Goal: Information Seeking & Learning: Learn about a topic

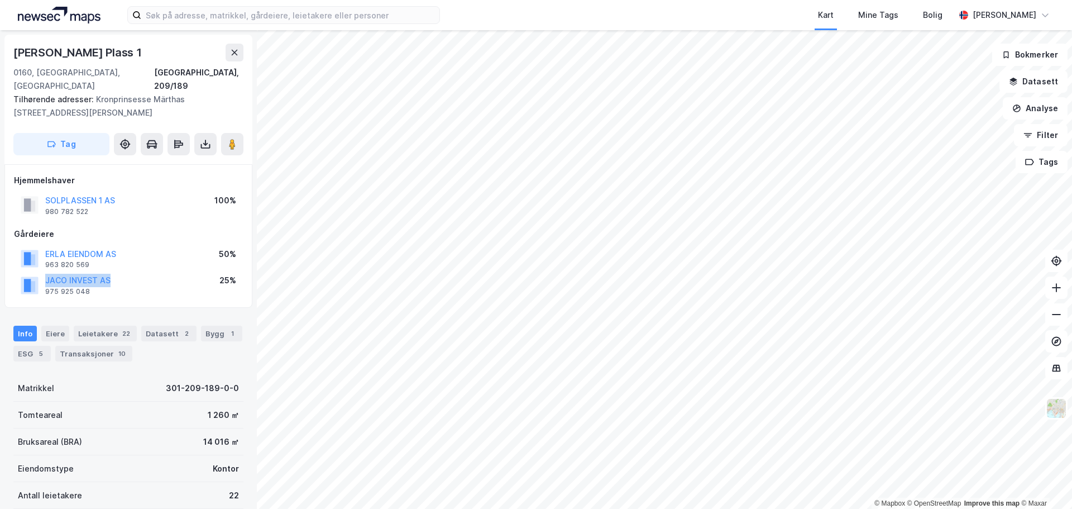
drag, startPoint x: 116, startPoint y: 262, endPoint x: 38, endPoint y: 264, distance: 77.6
click at [38, 271] on div "JACO INVEST AS 975 925 048 25%" at bounding box center [128, 284] width 229 height 27
copy button "JACO INVEST AS"
click at [0, 0] on button "JACO INVEST AS" at bounding box center [0, 0] width 0 height 0
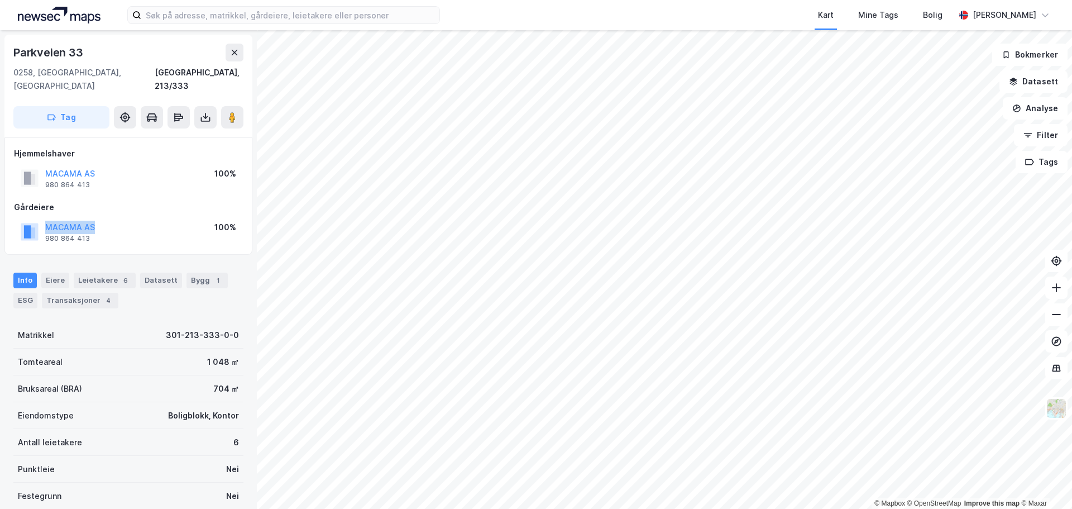
drag, startPoint x: 106, startPoint y: 213, endPoint x: 41, endPoint y: 216, distance: 64.8
click at [41, 218] on div "MACAMA AS 980 864 413 100%" at bounding box center [128, 231] width 229 height 27
copy button "MACAMA AS"
click at [1059, 343] on icon at bounding box center [1056, 341] width 11 height 11
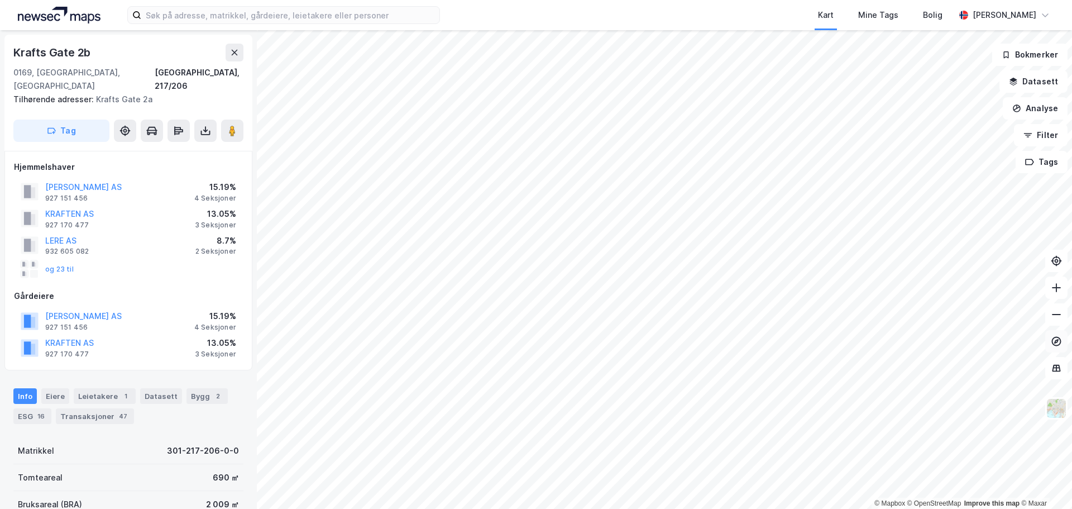
click at [1056, 341] on icon at bounding box center [1056, 341] width 11 height 11
click at [1053, 342] on icon at bounding box center [1056, 341] width 11 height 11
click at [1056, 368] on icon at bounding box center [1056, 367] width 11 height 11
click at [1059, 371] on icon at bounding box center [1056, 367] width 11 height 11
click at [1055, 256] on icon at bounding box center [1056, 260] width 11 height 11
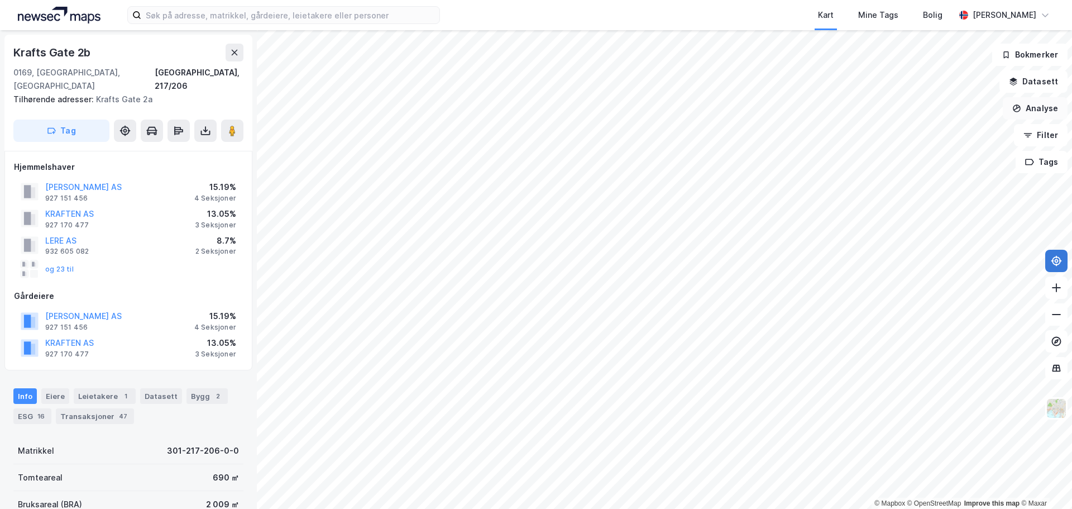
click at [1034, 111] on button "Analyse" at bounding box center [1035, 108] width 65 height 22
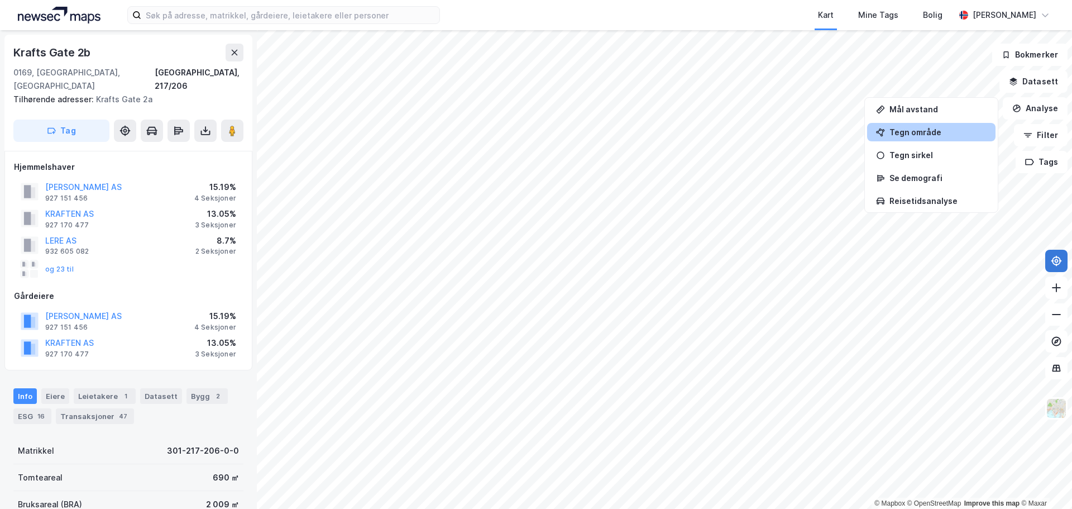
click at [923, 136] on div "Tegn område" at bounding box center [938, 131] width 97 height 9
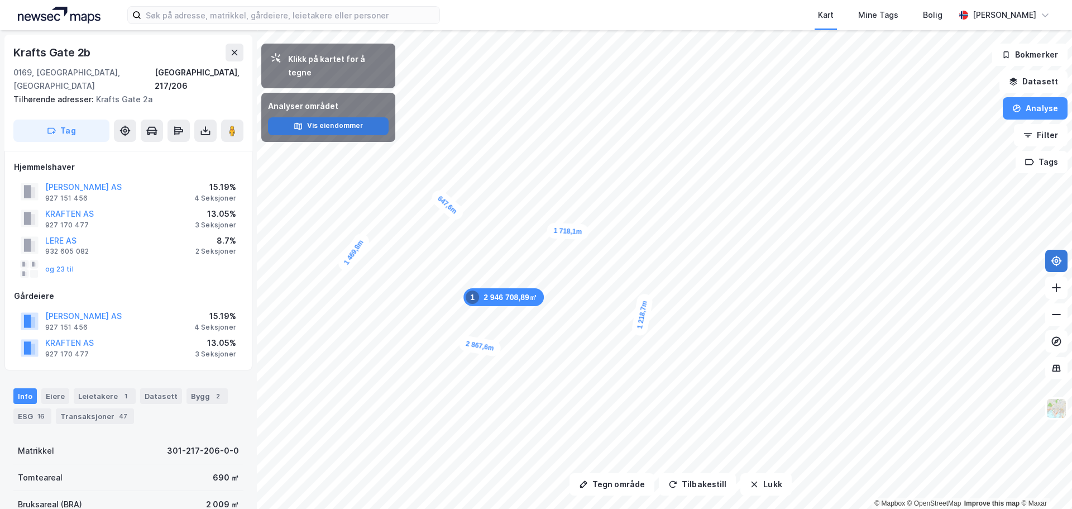
click at [340, 117] on button "Vis eiendommer" at bounding box center [328, 126] width 121 height 18
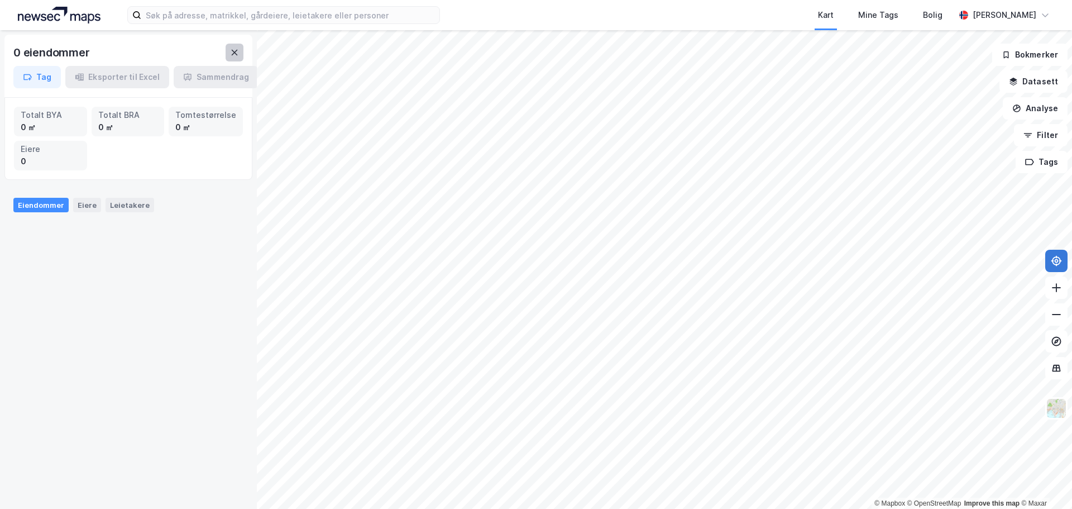
click at [238, 47] on button at bounding box center [235, 53] width 18 height 18
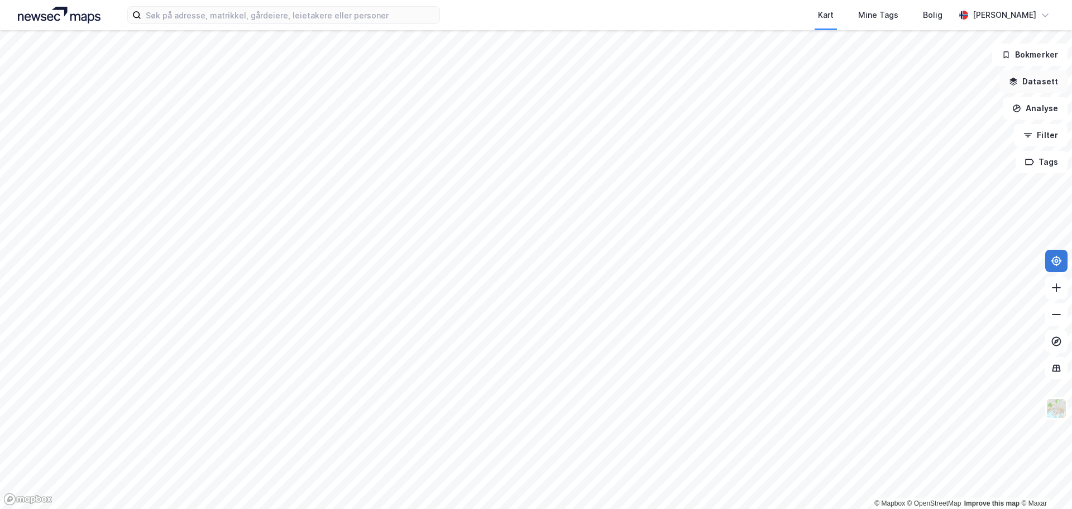
click at [1032, 82] on button "Datasett" at bounding box center [1034, 81] width 68 height 22
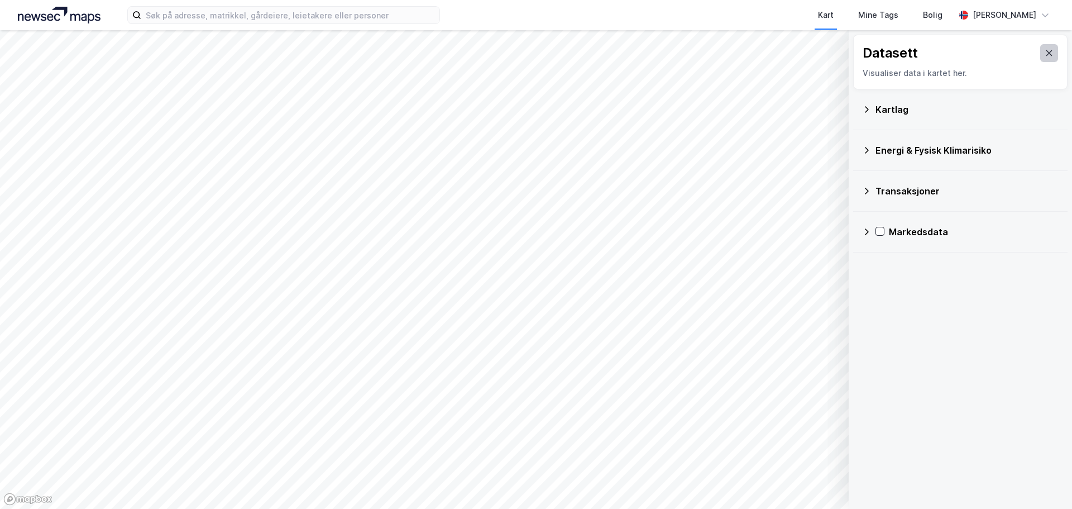
click at [1045, 52] on icon at bounding box center [1049, 53] width 9 height 9
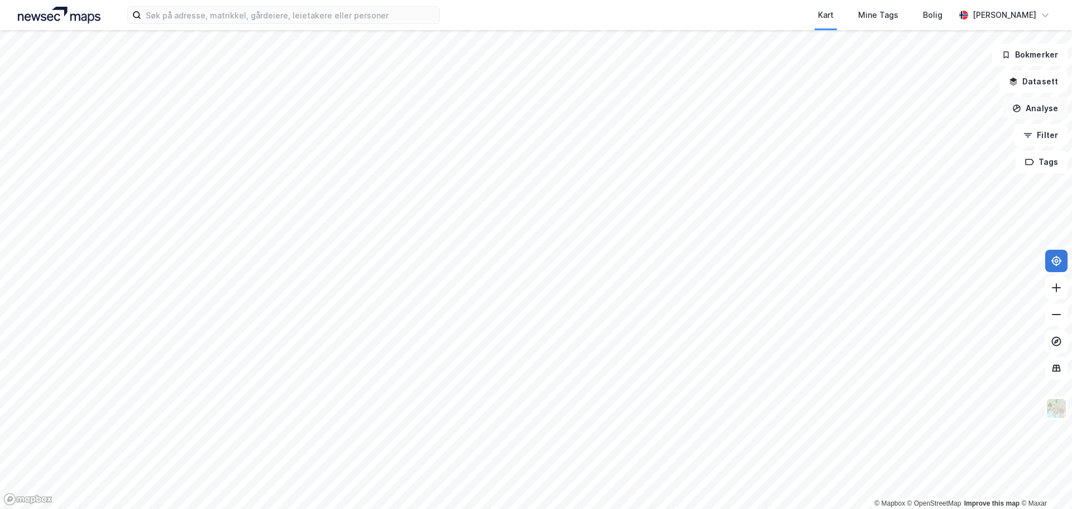
click at [1037, 104] on button "Analyse" at bounding box center [1035, 108] width 65 height 22
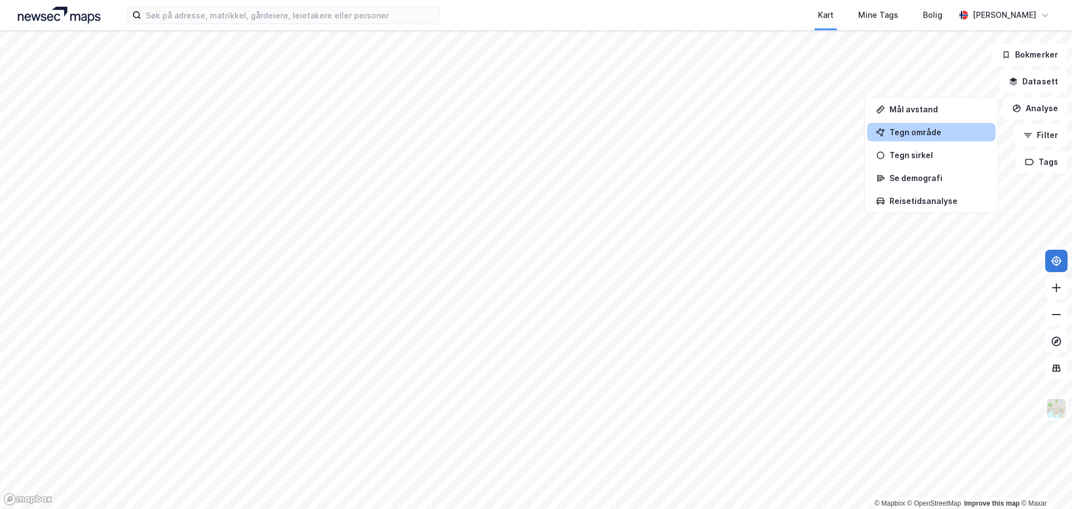
click at [909, 132] on div "Tegn område" at bounding box center [938, 131] width 97 height 9
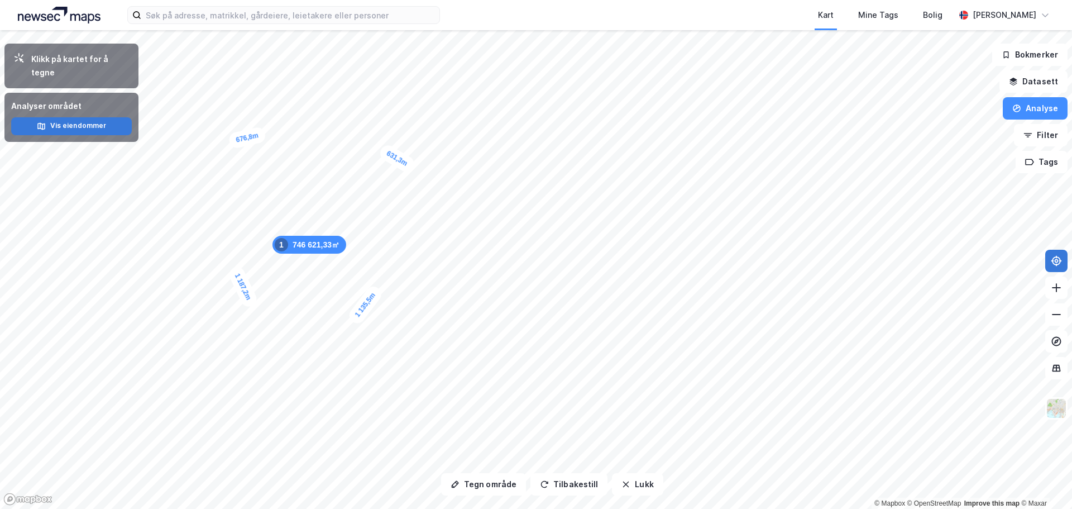
click at [89, 117] on button "Vis eiendommer" at bounding box center [71, 126] width 121 height 18
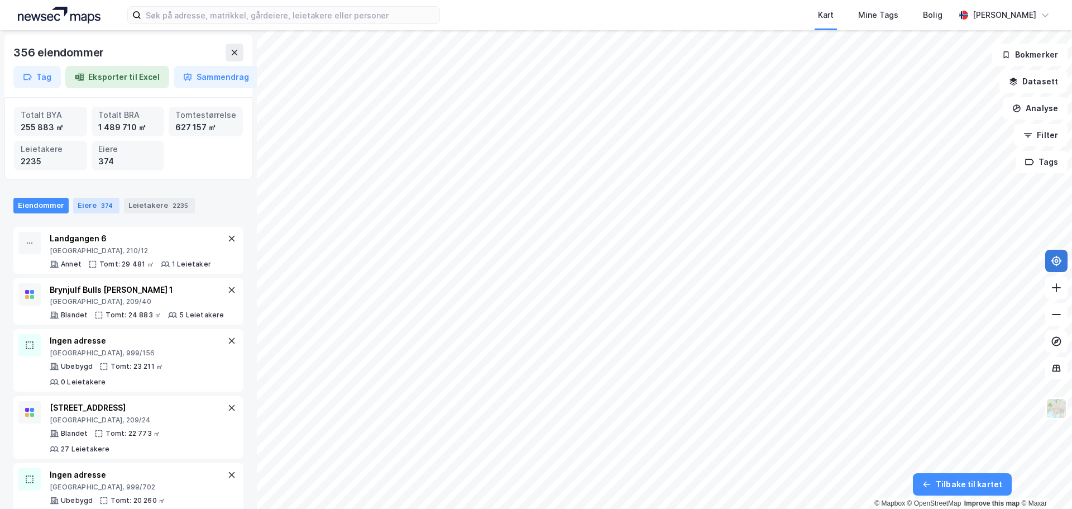
click at [89, 208] on div "Eiere 374" at bounding box center [96, 206] width 46 height 16
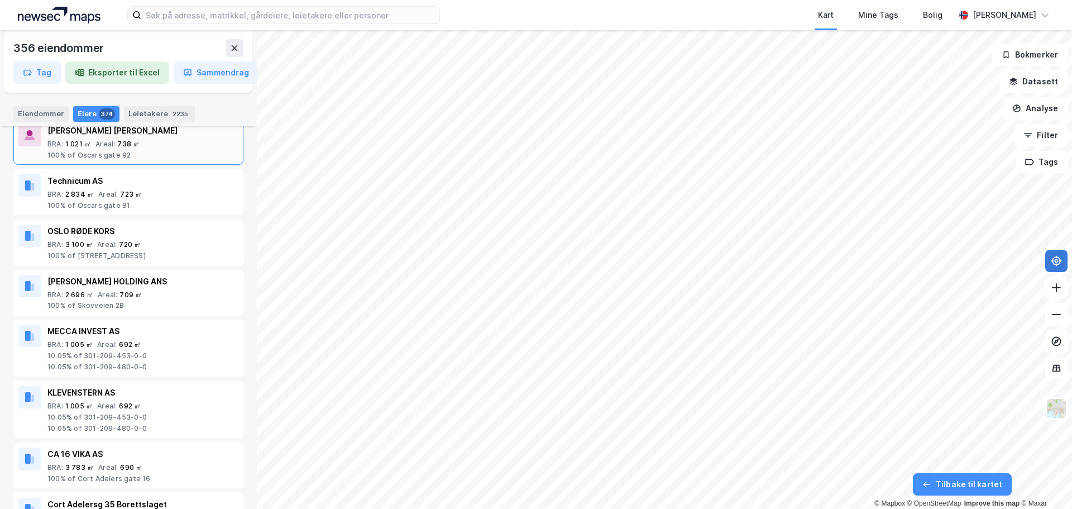
scroll to position [5361, 0]
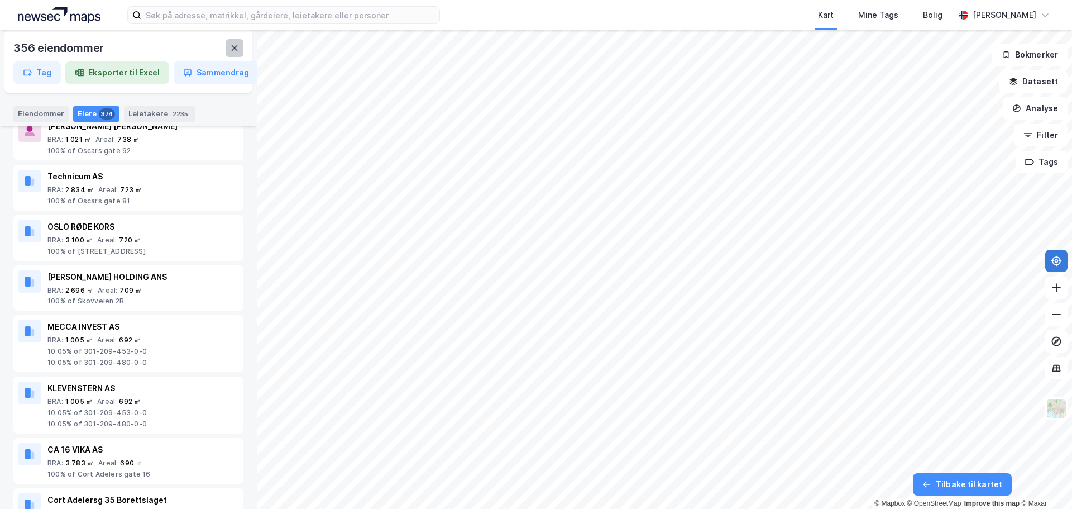
click at [237, 51] on icon at bounding box center [235, 48] width 6 height 6
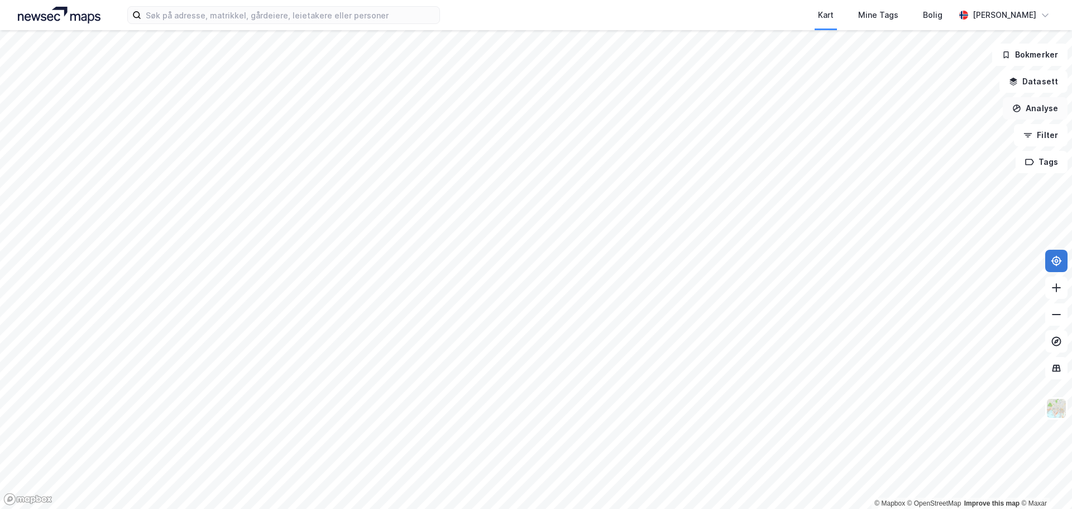
click at [1040, 106] on button "Analyse" at bounding box center [1035, 108] width 65 height 22
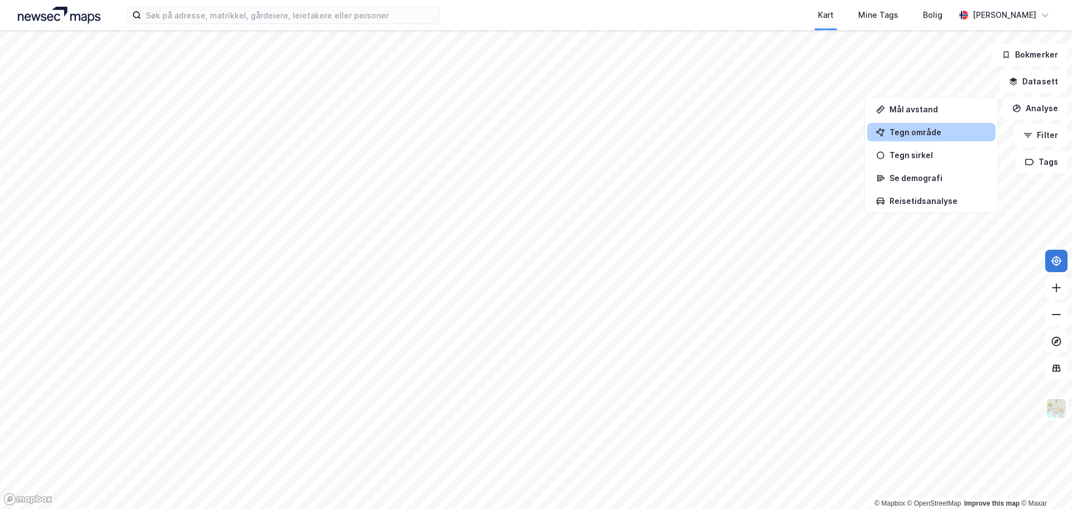
click at [925, 130] on div "Tegn område" at bounding box center [938, 131] width 97 height 9
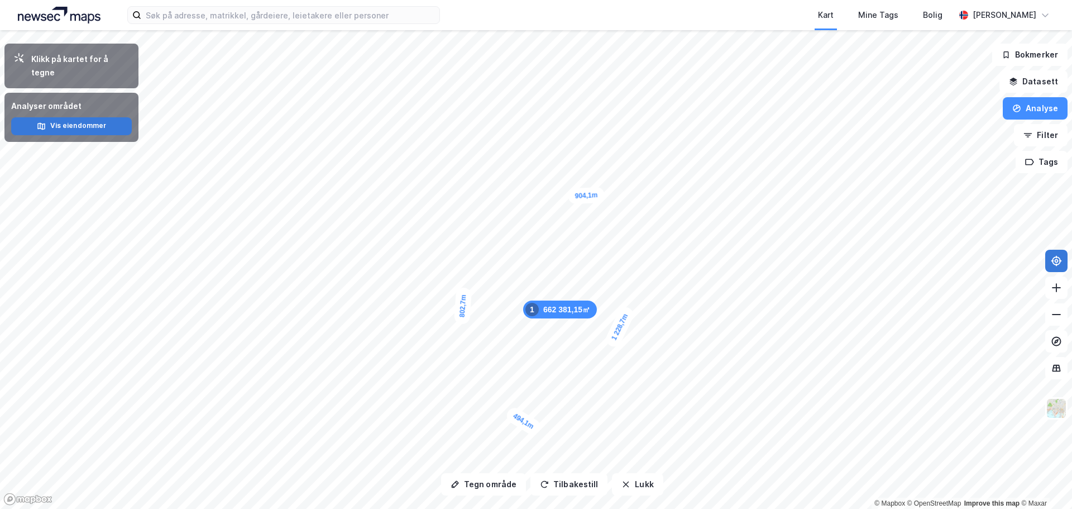
click at [46, 122] on icon "button" at bounding box center [41, 126] width 9 height 9
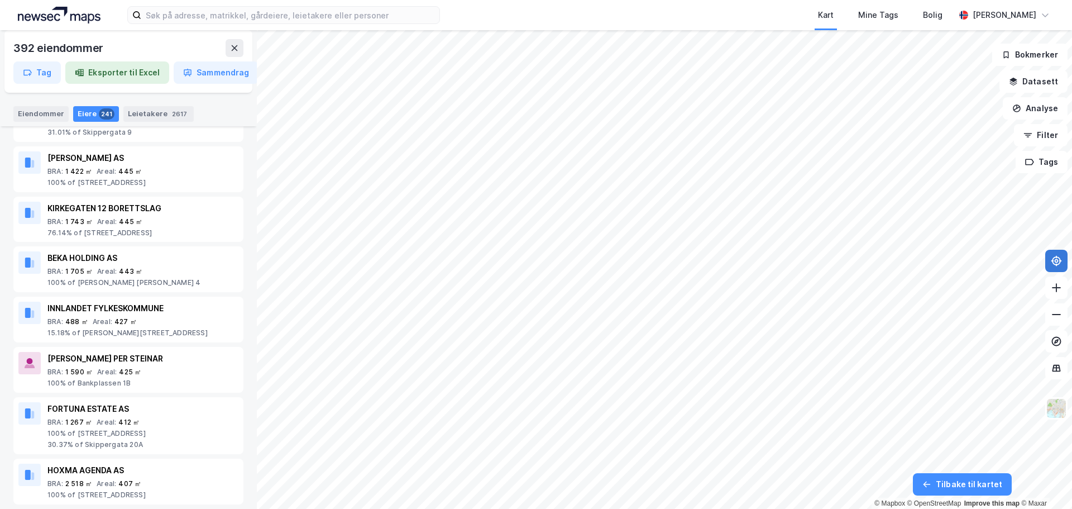
scroll to position [7651, 0]
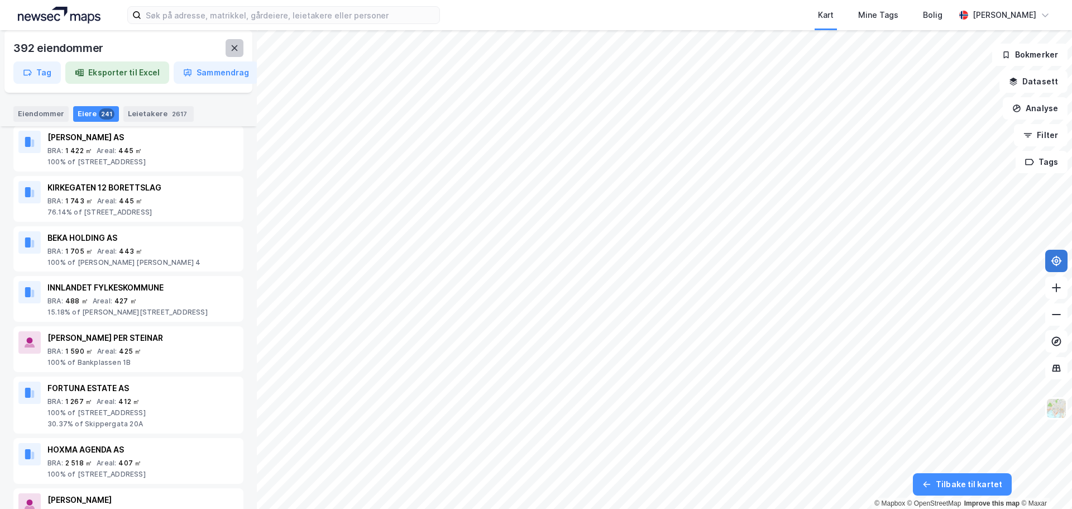
click at [228, 44] on button at bounding box center [235, 48] width 18 height 18
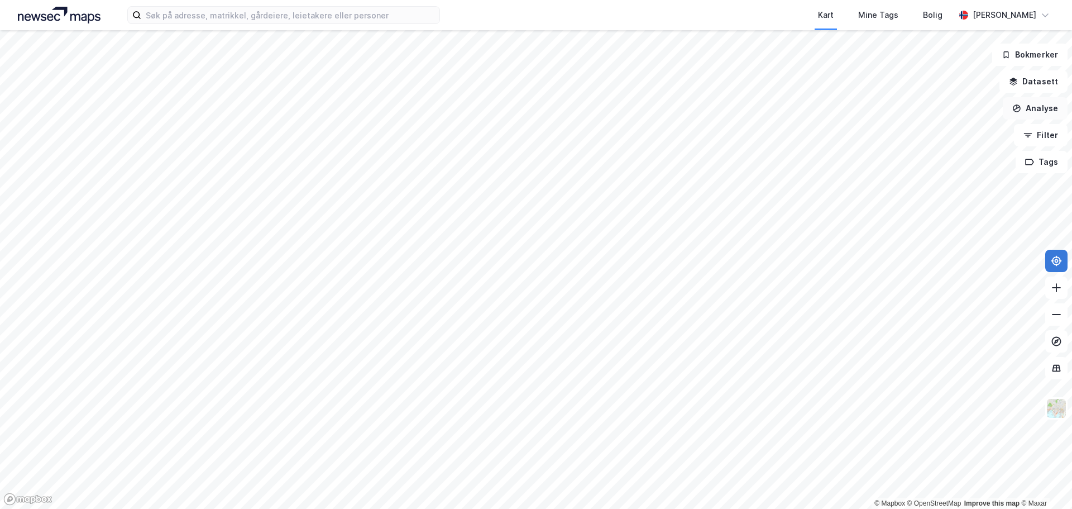
click at [1038, 109] on button "Analyse" at bounding box center [1035, 108] width 65 height 22
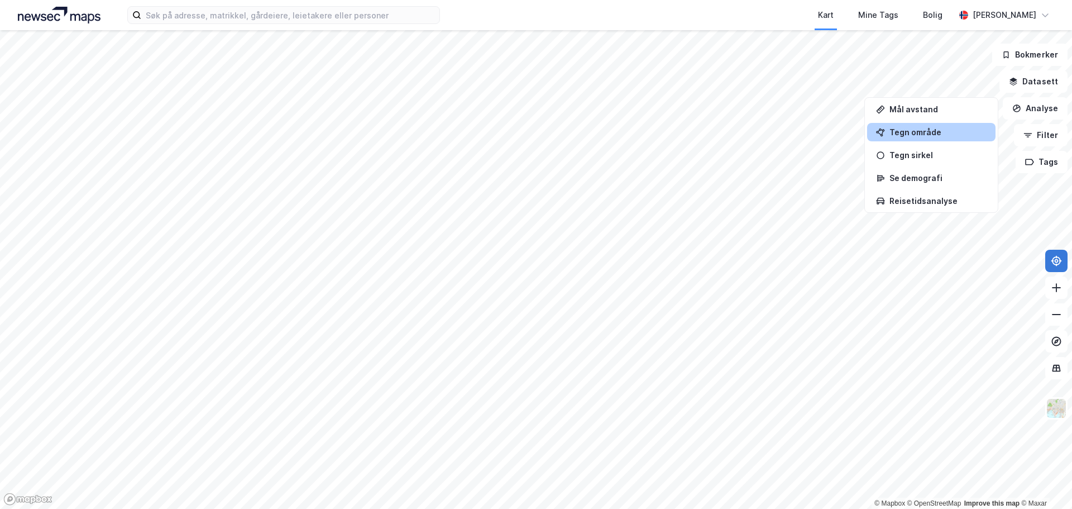
click at [907, 132] on div "Tegn område" at bounding box center [938, 131] width 97 height 9
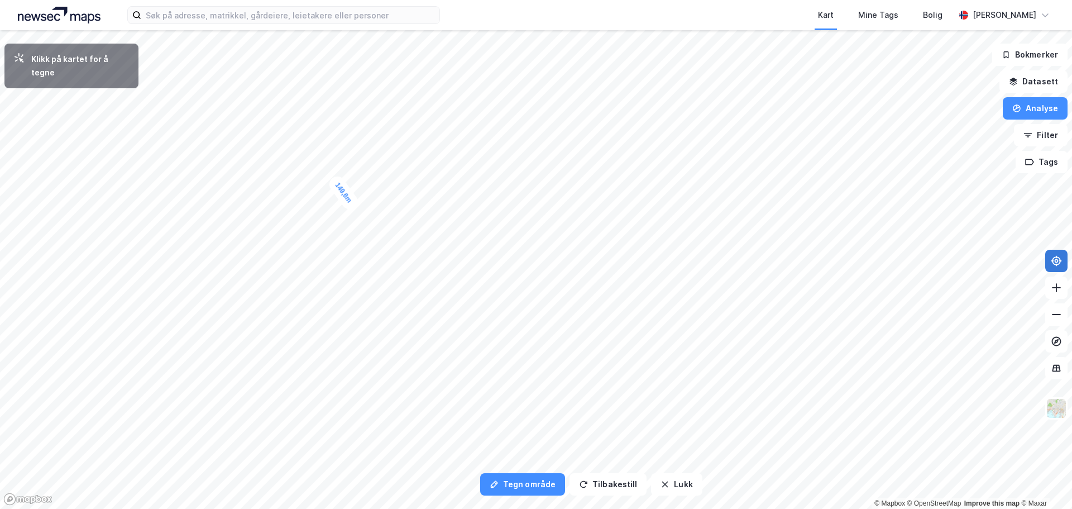
click at [354, 207] on div "149,6m" at bounding box center [344, 193] width 34 height 39
click at [350, 230] on div "98,4m" at bounding box center [352, 218] width 20 height 34
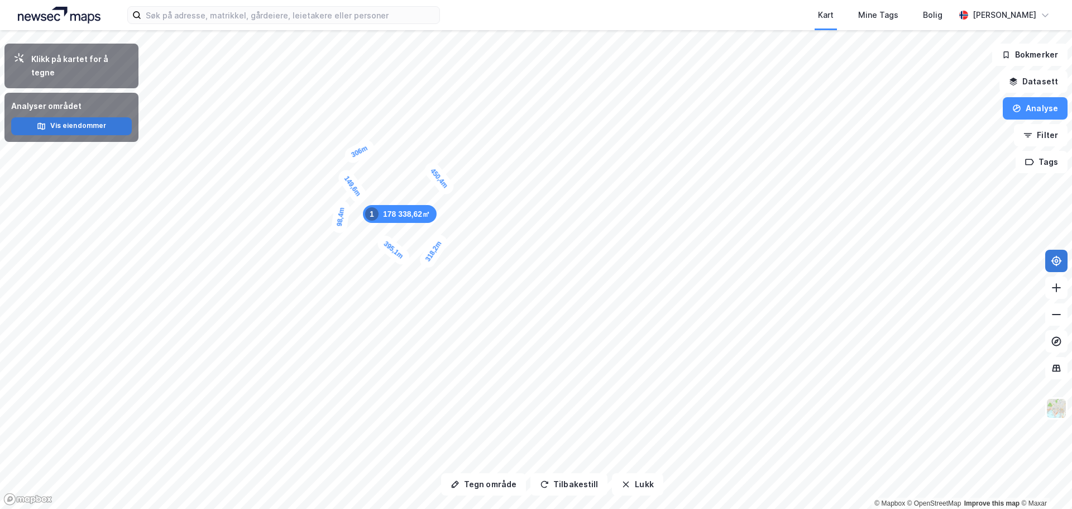
click at [73, 117] on button "Vis eiendommer" at bounding box center [71, 126] width 121 height 18
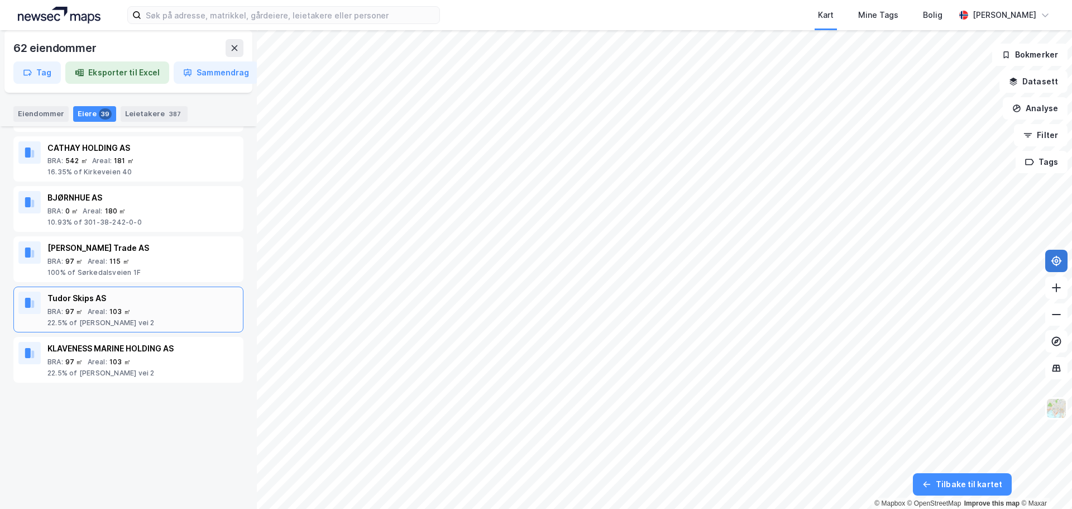
scroll to position [1864, 0]
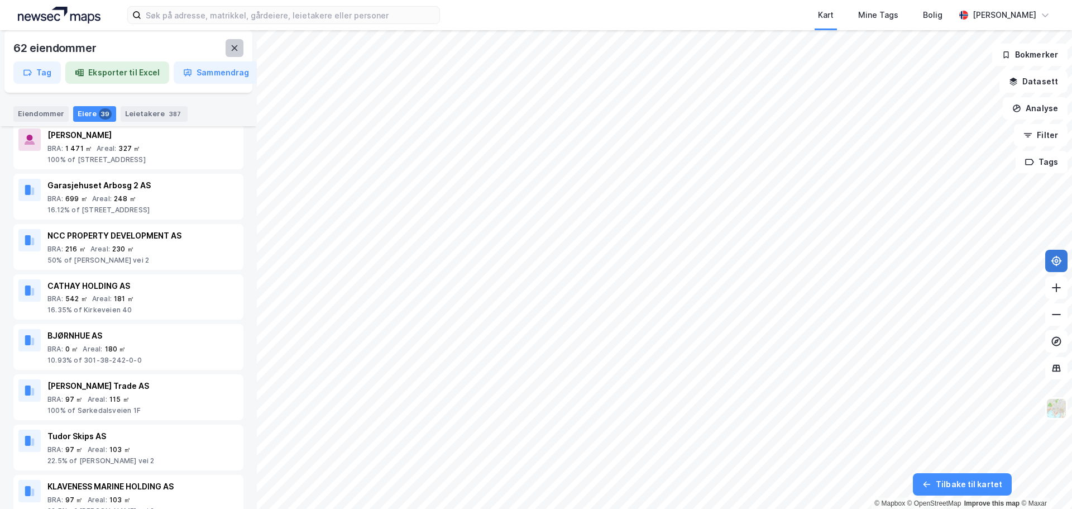
click at [237, 45] on icon at bounding box center [235, 48] width 6 height 6
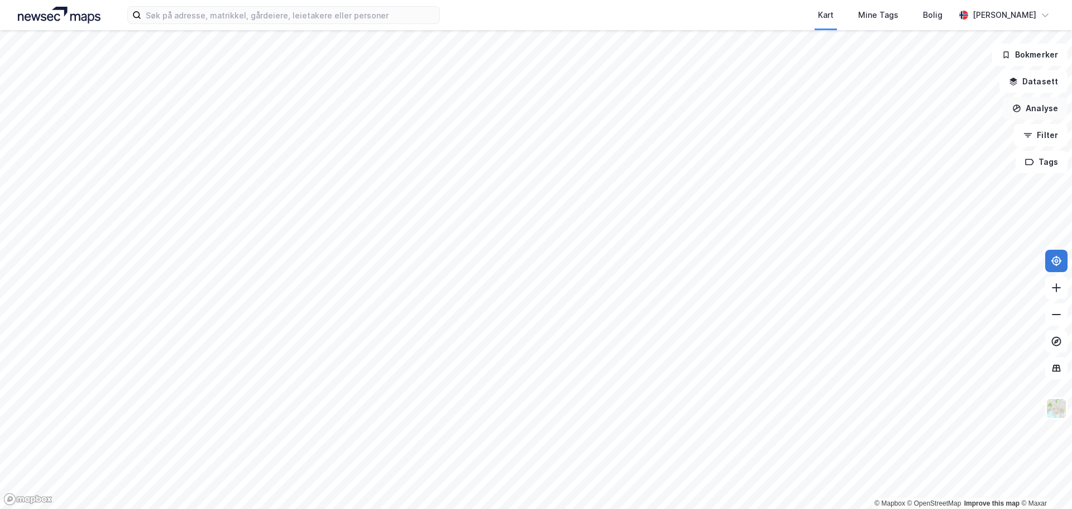
click at [1039, 109] on button "Analyse" at bounding box center [1035, 108] width 65 height 22
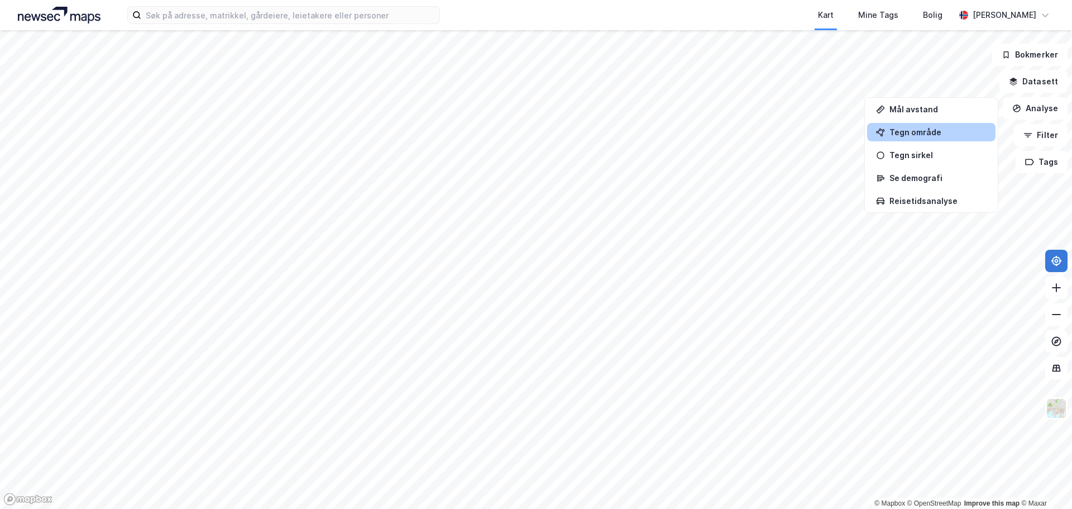
click at [915, 131] on div "Tegn område" at bounding box center [938, 131] width 97 height 9
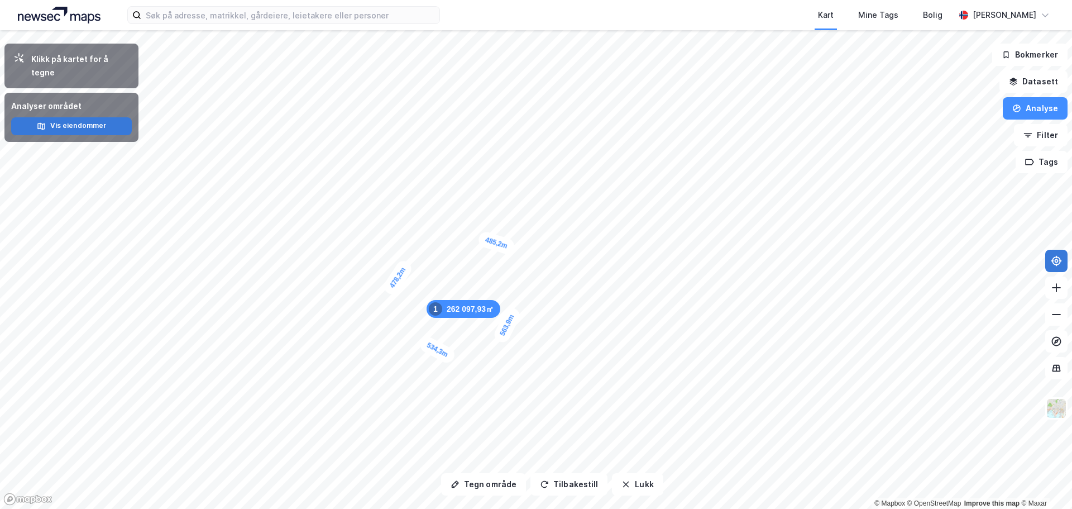
click at [87, 117] on button "Vis eiendommer" at bounding box center [71, 126] width 121 height 18
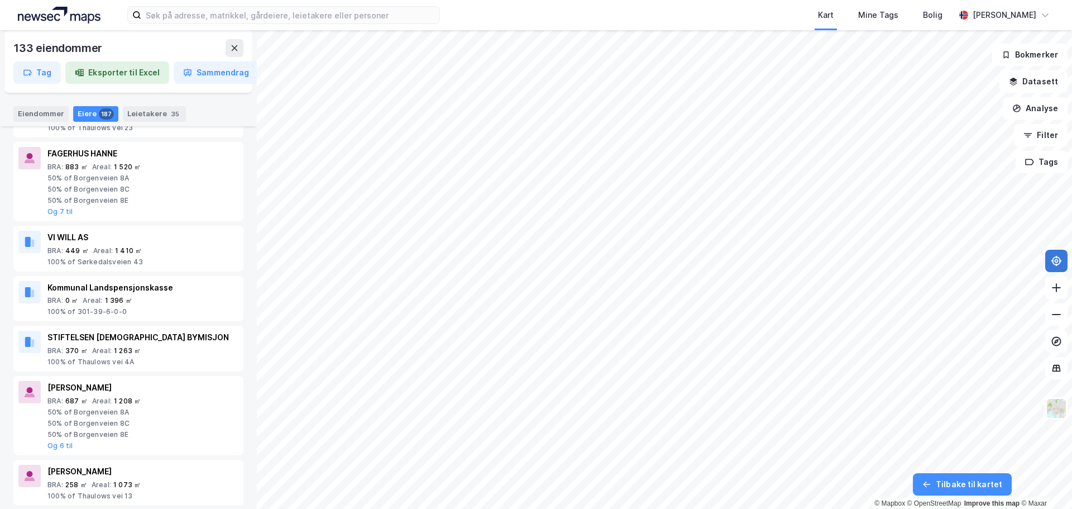
scroll to position [1061, 0]
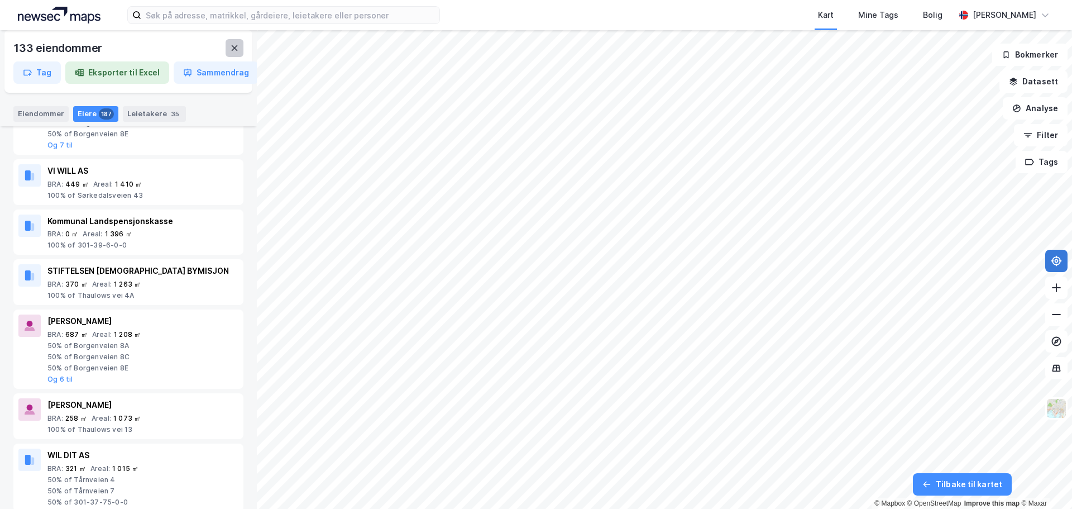
click at [229, 44] on button at bounding box center [235, 48] width 18 height 18
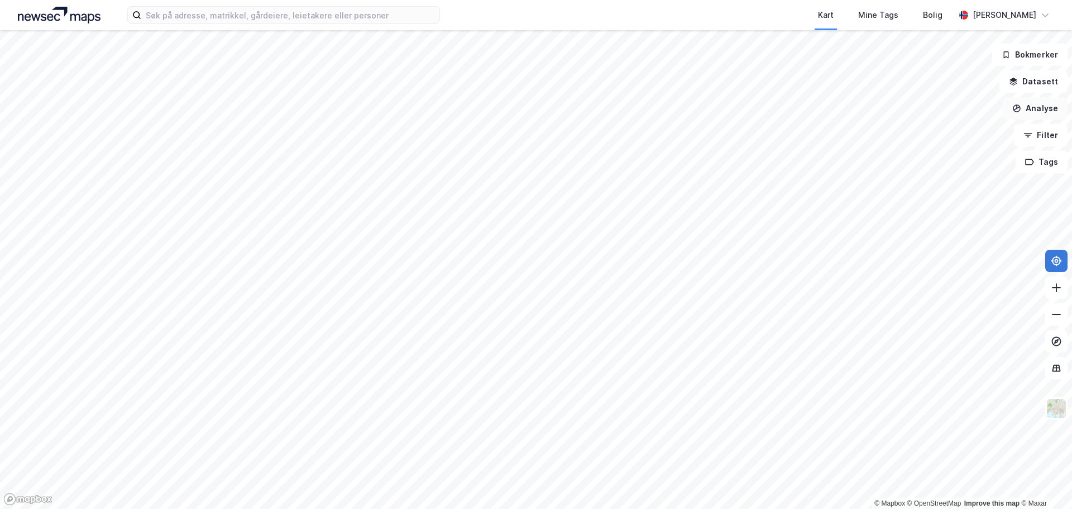
click at [1043, 103] on button "Analyse" at bounding box center [1035, 108] width 65 height 22
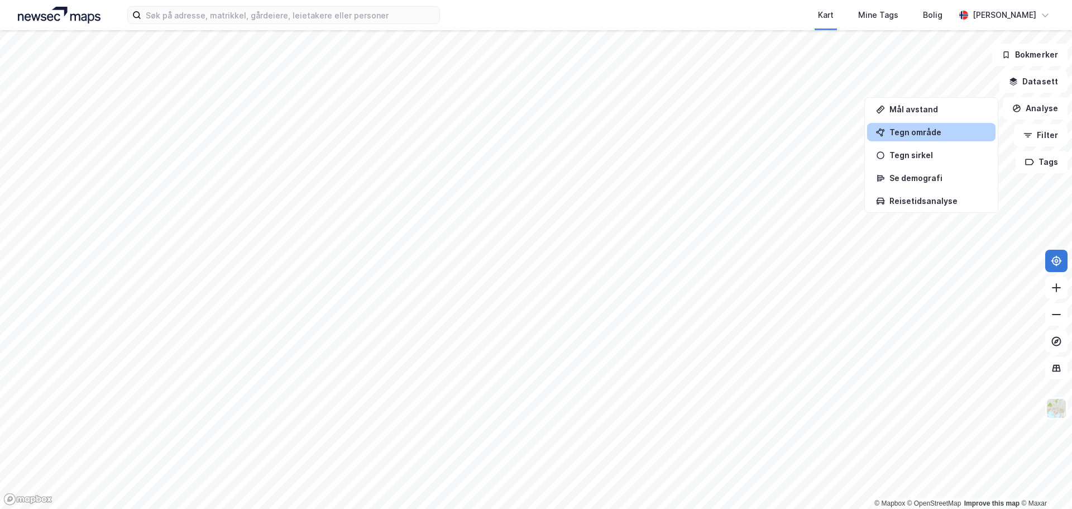
click at [919, 133] on div "Tegn område" at bounding box center [938, 131] width 97 height 9
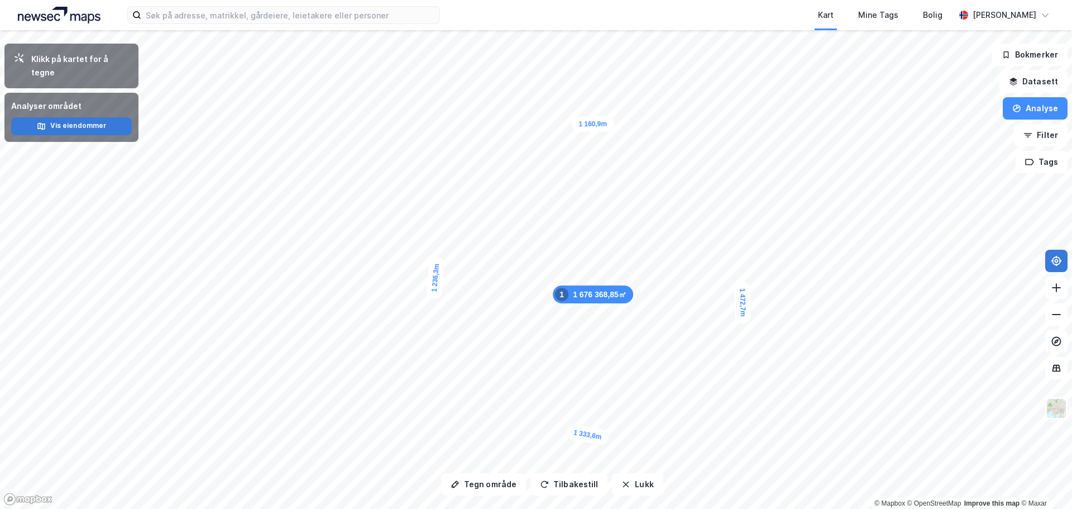
click at [80, 117] on button "Vis eiendommer" at bounding box center [71, 126] width 121 height 18
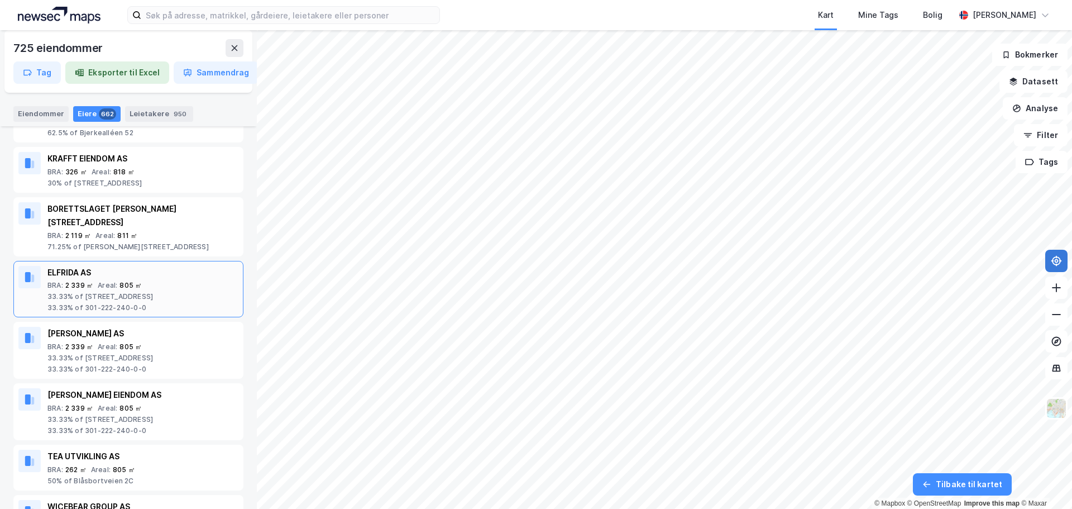
scroll to position [8712, 0]
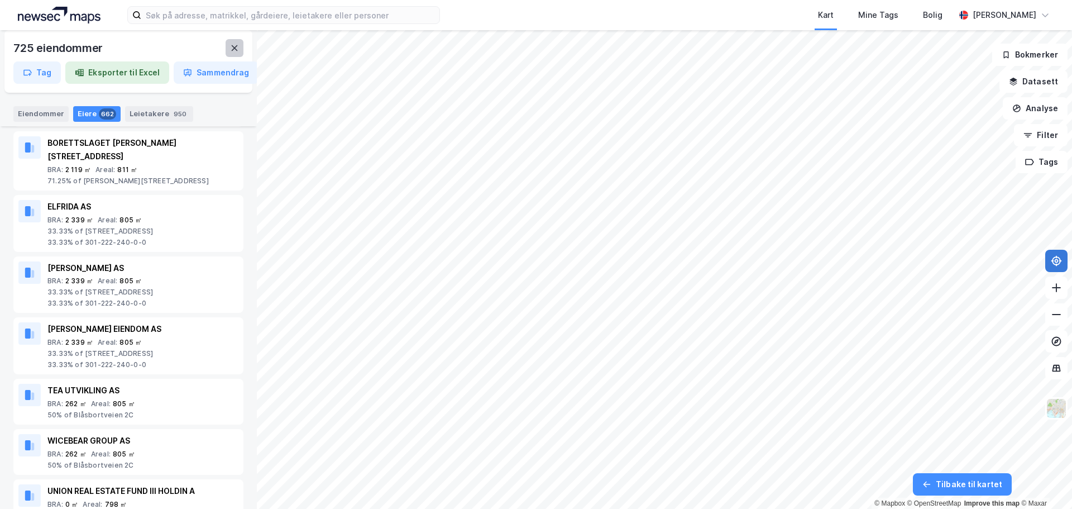
click at [236, 49] on icon at bounding box center [234, 48] width 9 height 9
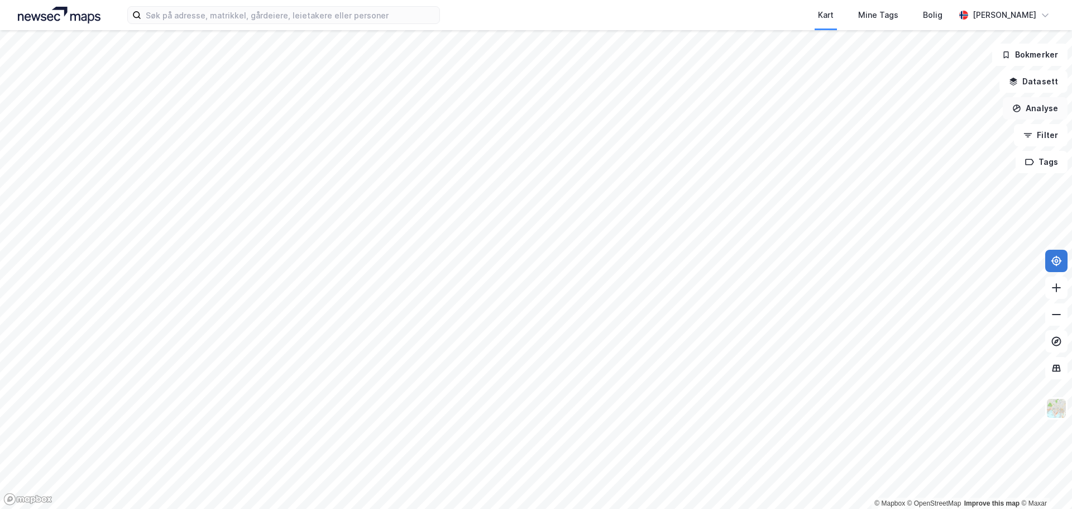
click at [1048, 108] on button "Analyse" at bounding box center [1035, 108] width 65 height 22
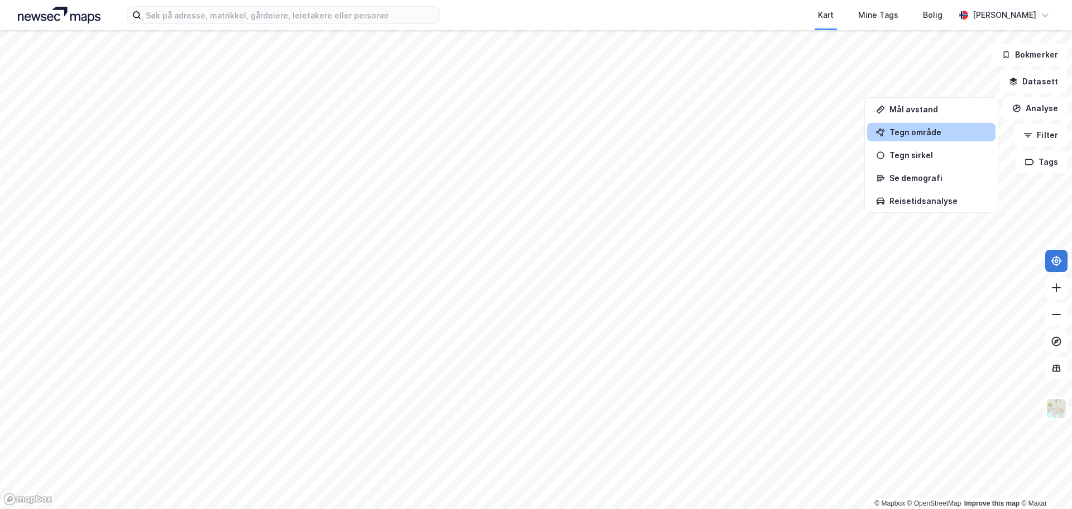
click at [914, 136] on div "Tegn område" at bounding box center [938, 131] width 97 height 9
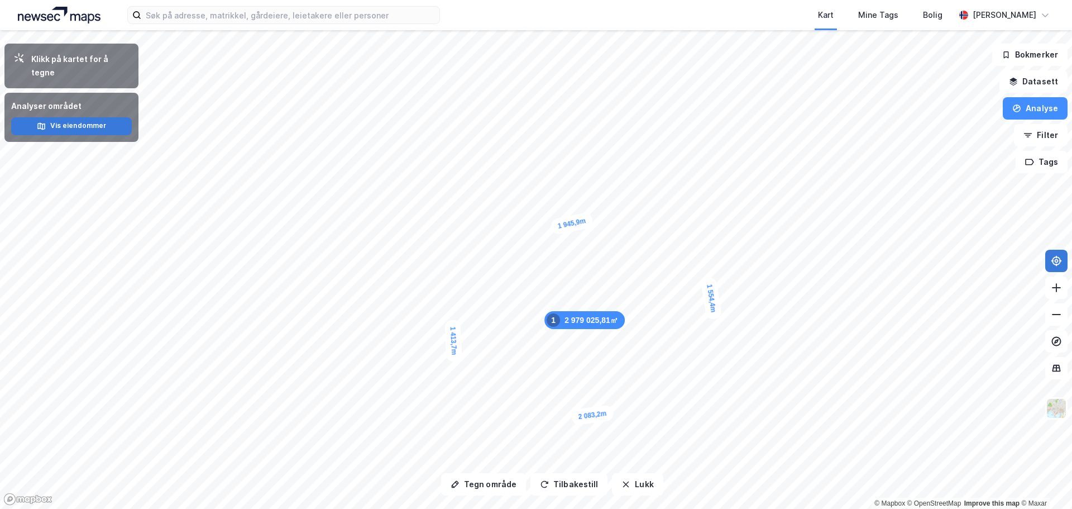
click at [90, 117] on button "Vis eiendommer" at bounding box center [71, 126] width 121 height 18
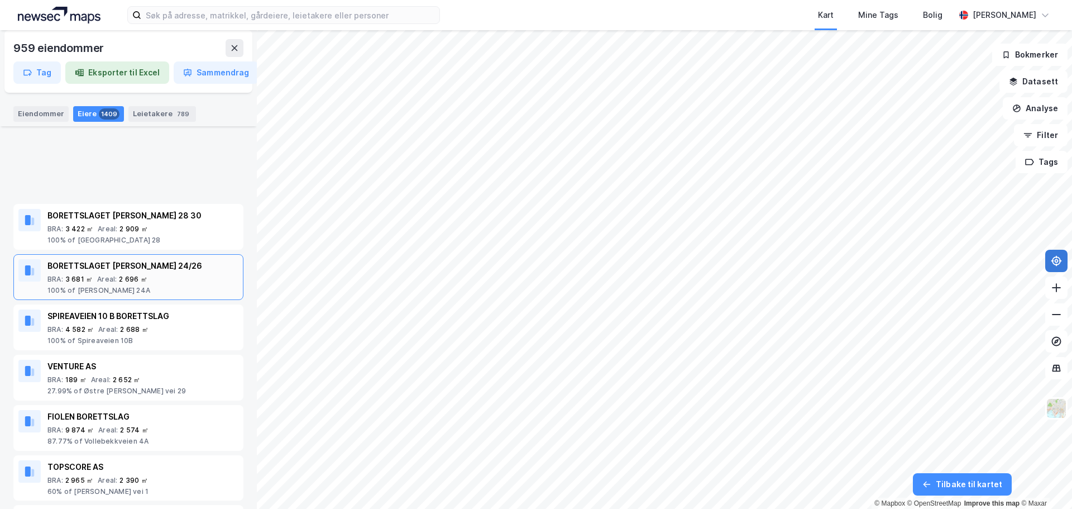
scroll to position [5350, 0]
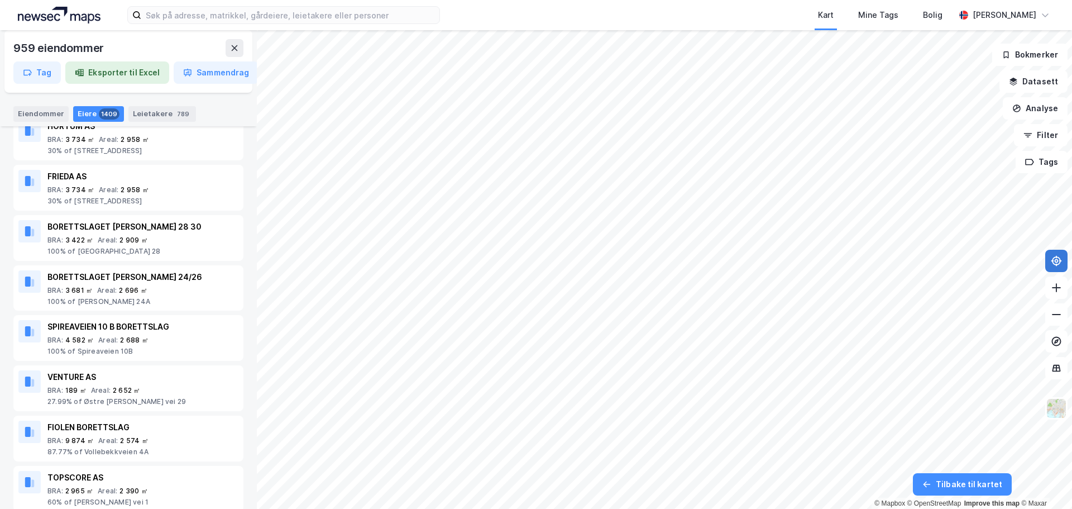
click at [661, 0] on html "Kart Mine Tags [PERSON_NAME] [PERSON_NAME] 959 eiendommer Tag Eksporter til Exc…" at bounding box center [536, 254] width 1072 height 509
